Goal: Transaction & Acquisition: Purchase product/service

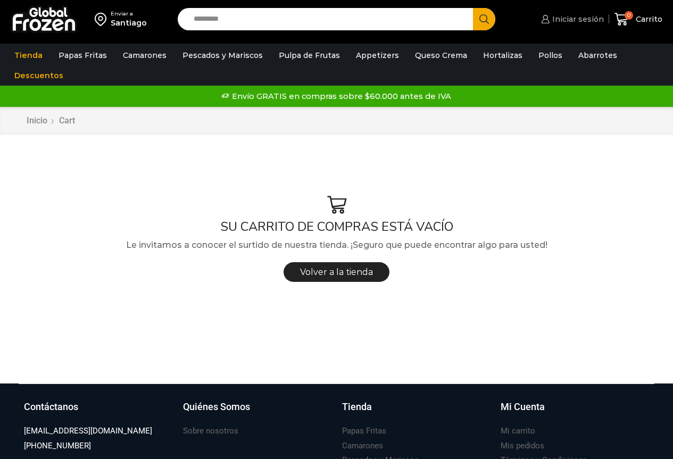
click at [557, 14] on span "Iniciar sesión" at bounding box center [576, 19] width 54 height 11
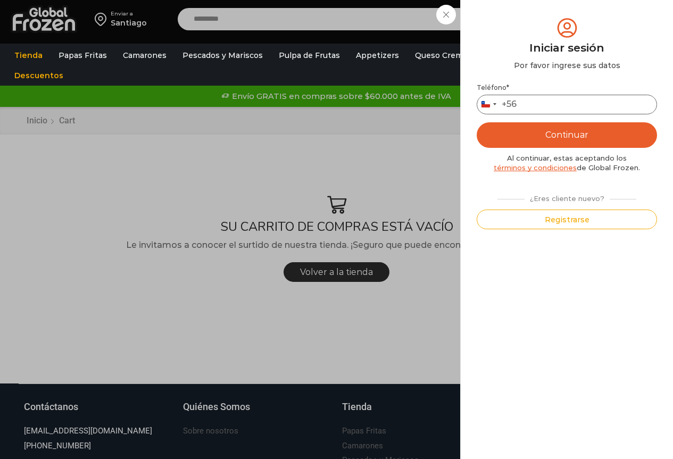
click at [527, 96] on input "Teléfono *" at bounding box center [567, 105] width 180 height 20
type input "*********"
click at [531, 137] on button "Continuar" at bounding box center [567, 135] width 180 height 26
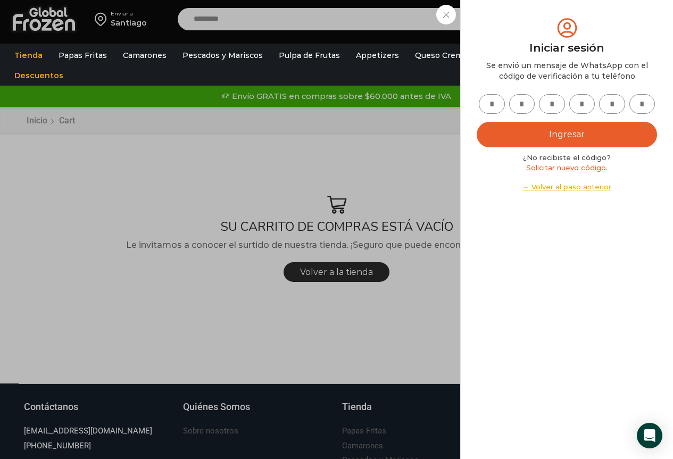
click at [491, 104] on input "text" at bounding box center [492, 104] width 26 height 20
type input "*"
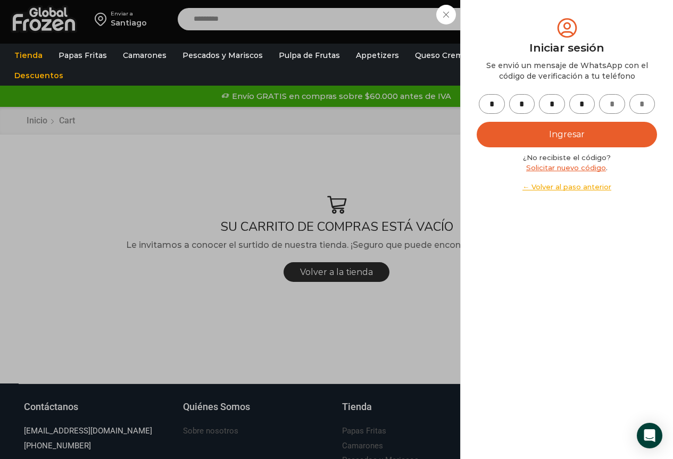
type input "*"
click at [546, 138] on button "Ingresar" at bounding box center [567, 135] width 180 height 26
click at [518, 135] on button "Ingresar" at bounding box center [567, 135] width 180 height 26
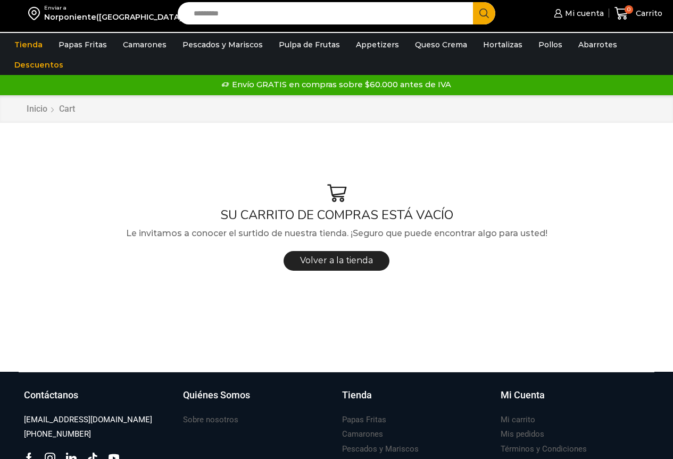
click at [267, 15] on input "Search input" at bounding box center [328, 13] width 280 height 22
type input "*****"
click at [473, 2] on button "Search" at bounding box center [484, 13] width 22 height 22
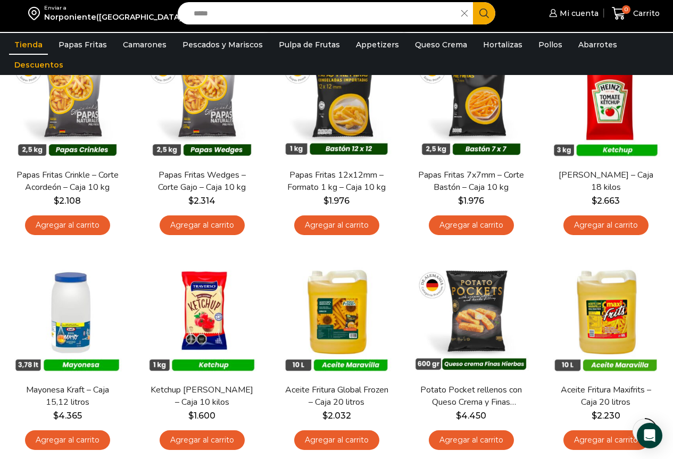
scroll to position [106, 0]
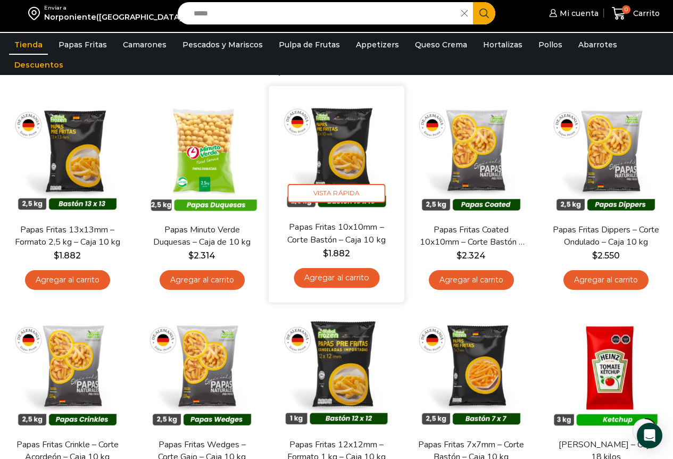
click at [344, 173] on img at bounding box center [337, 154] width 120 height 120
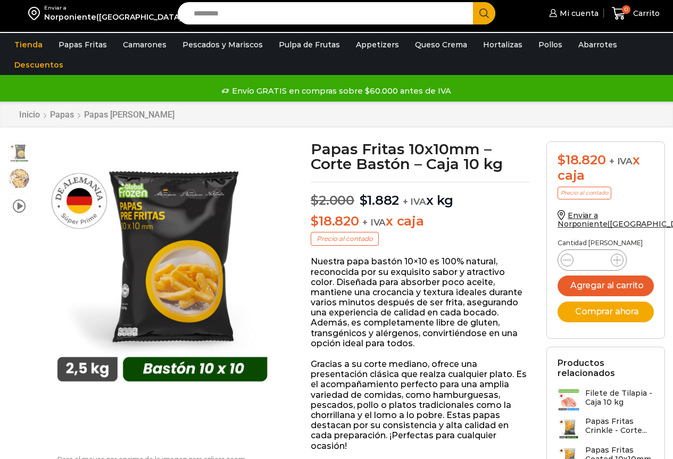
click at [615, 262] on icon at bounding box center [617, 260] width 9 height 9
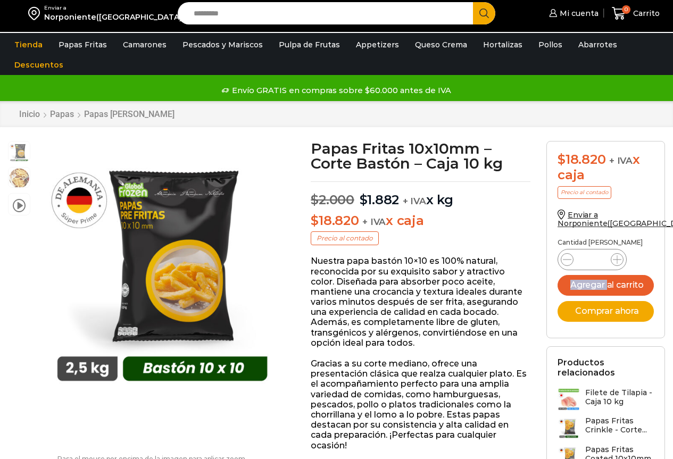
click at [615, 262] on icon at bounding box center [617, 259] width 9 height 9
type input "*"
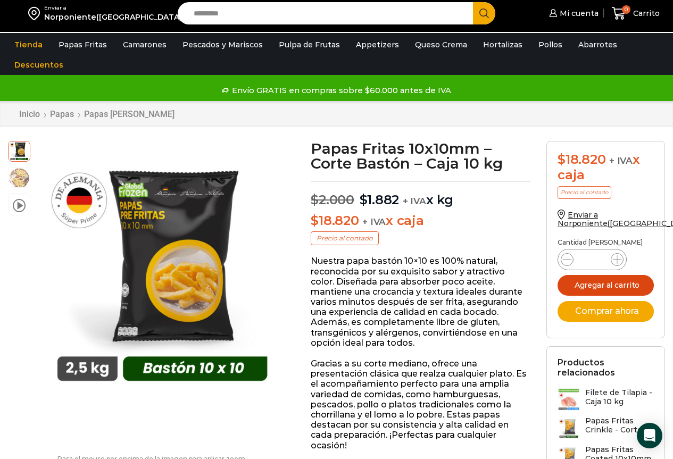
click at [629, 288] on button "Agregar al carrito" at bounding box center [605, 285] width 96 height 21
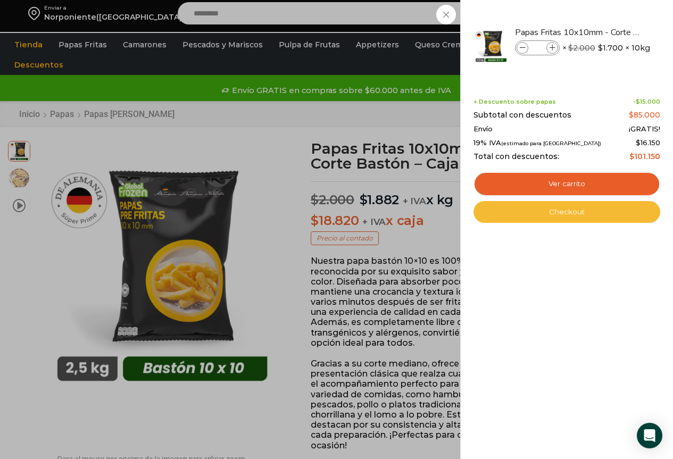
click at [556, 215] on link "Checkout" at bounding box center [566, 212] width 187 height 22
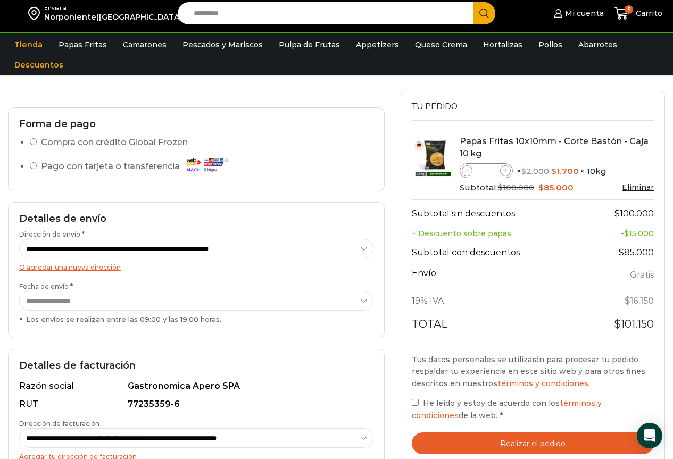
scroll to position [106, 0]
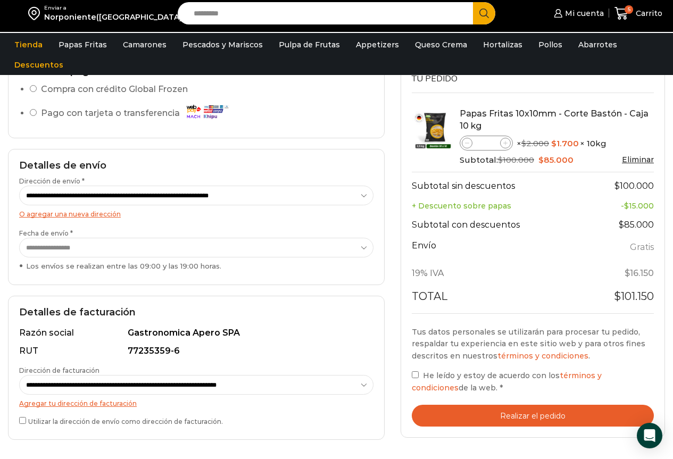
click at [502, 411] on button "Realizar el pedido" at bounding box center [533, 416] width 242 height 22
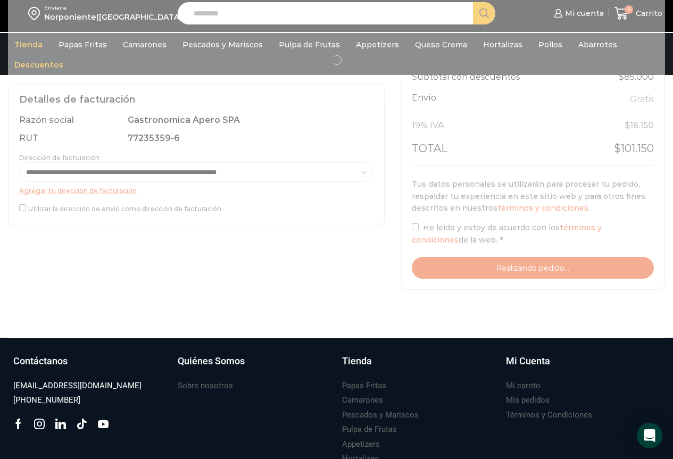
scroll to position [53, 0]
